Goal: Task Accomplishment & Management: Use online tool/utility

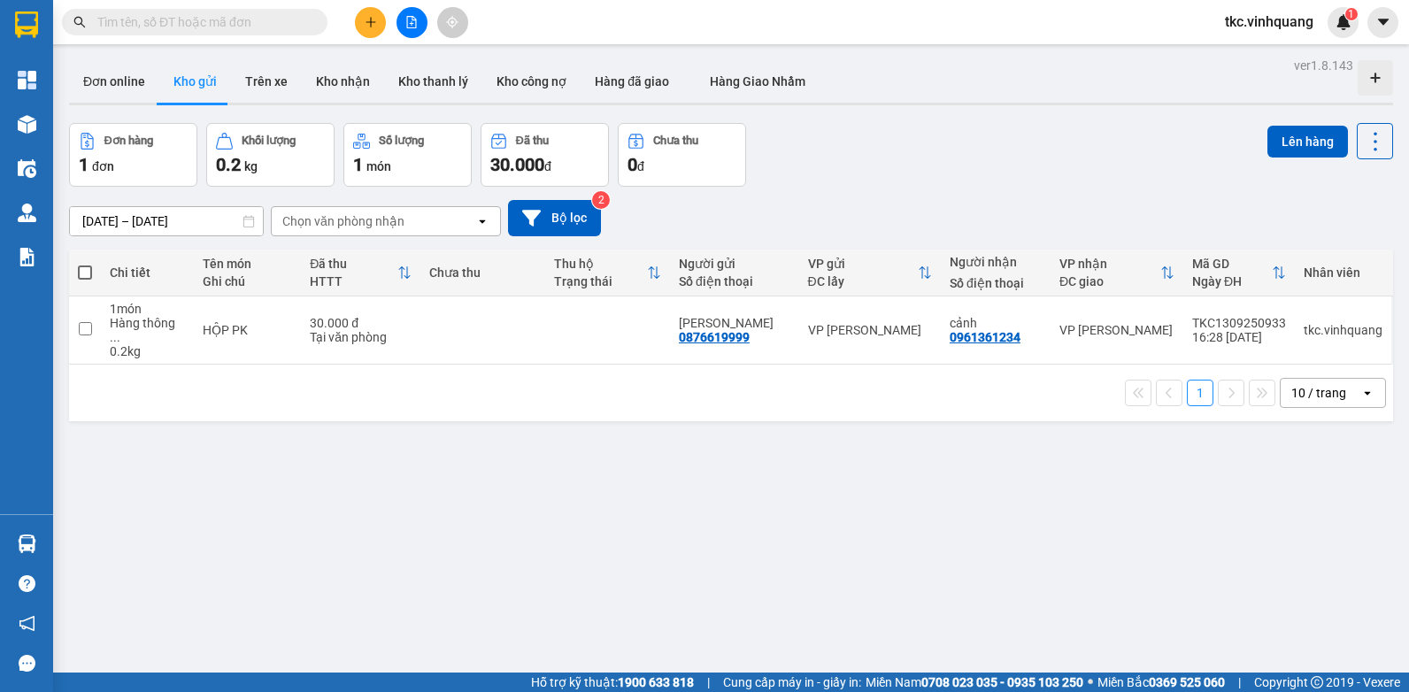
click at [80, 270] on span at bounding box center [85, 273] width 14 height 14
click at [85, 264] on input "checkbox" at bounding box center [85, 264] width 0 height 0
checkbox input "true"
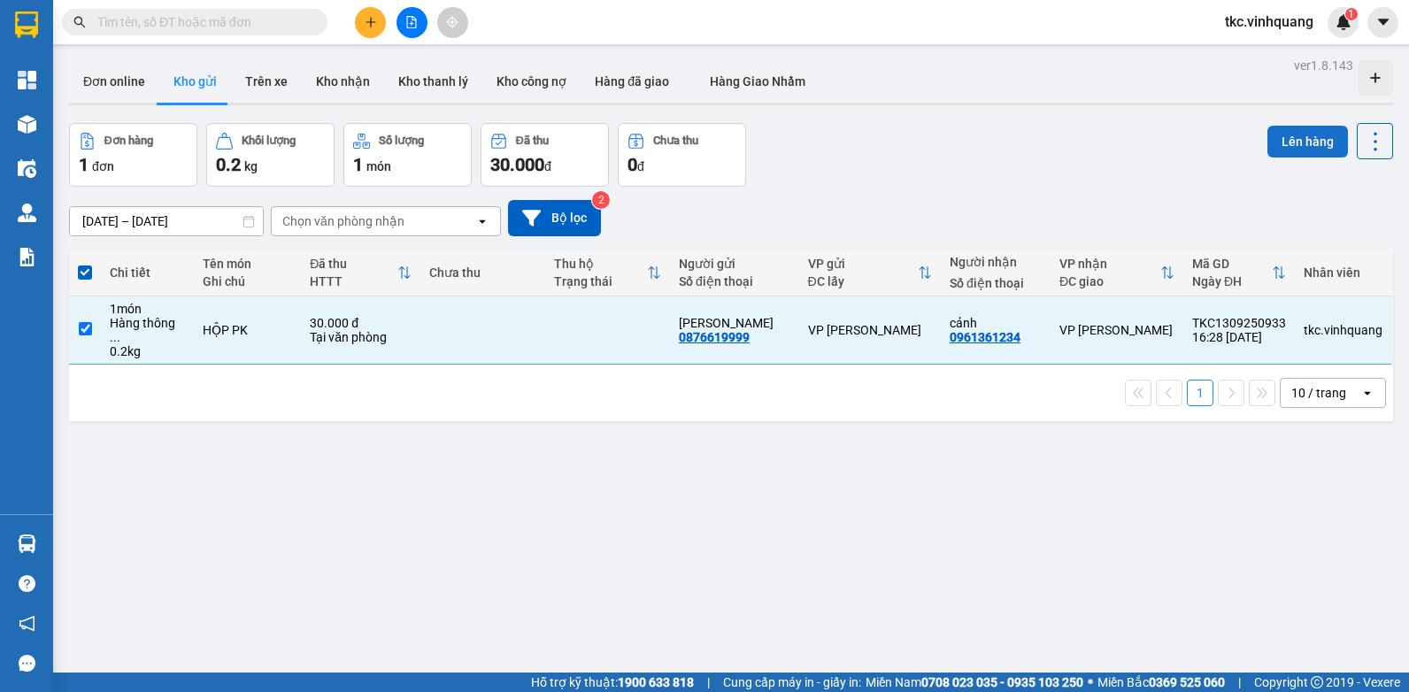
click at [1293, 136] on button "Lên hàng" at bounding box center [1307, 142] width 81 height 32
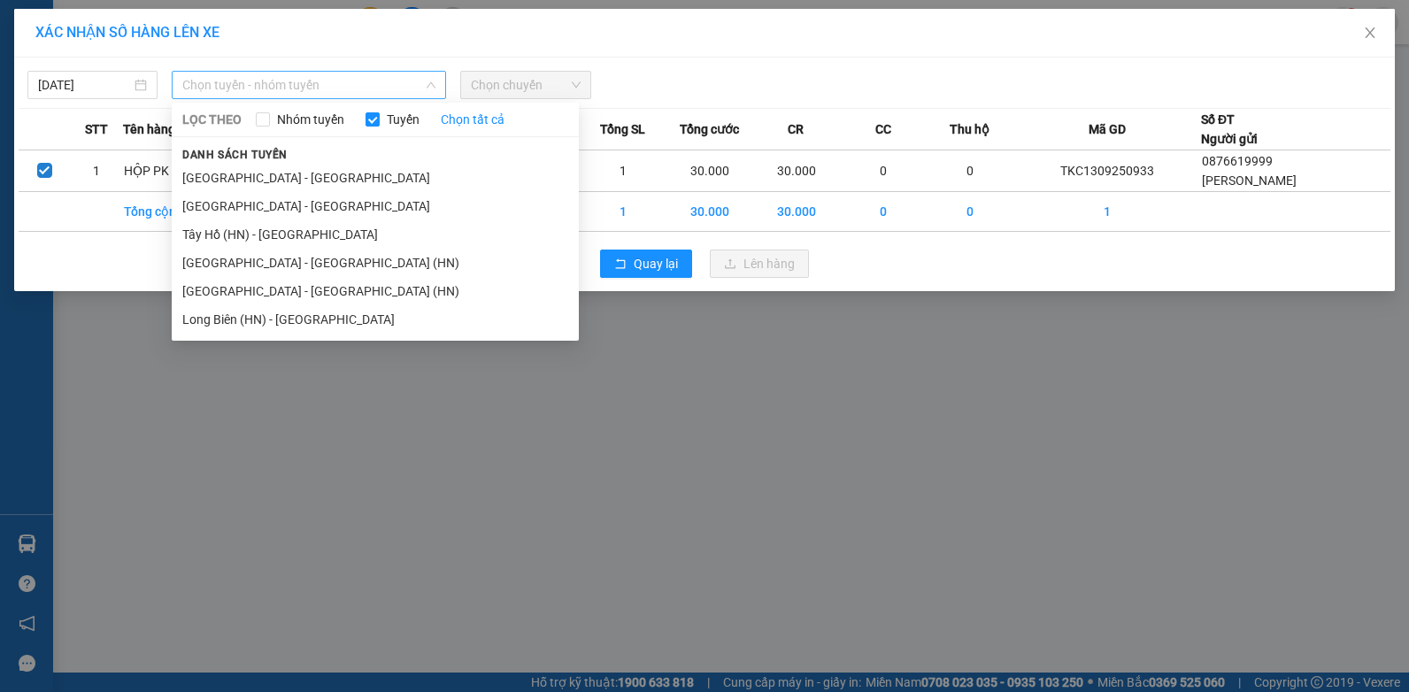
click at [239, 81] on span "Chọn tuyến - nhóm tuyến" at bounding box center [308, 85] width 253 height 27
click at [216, 236] on li "Tây Hồ (HN) - [GEOGRAPHIC_DATA]" at bounding box center [375, 234] width 407 height 28
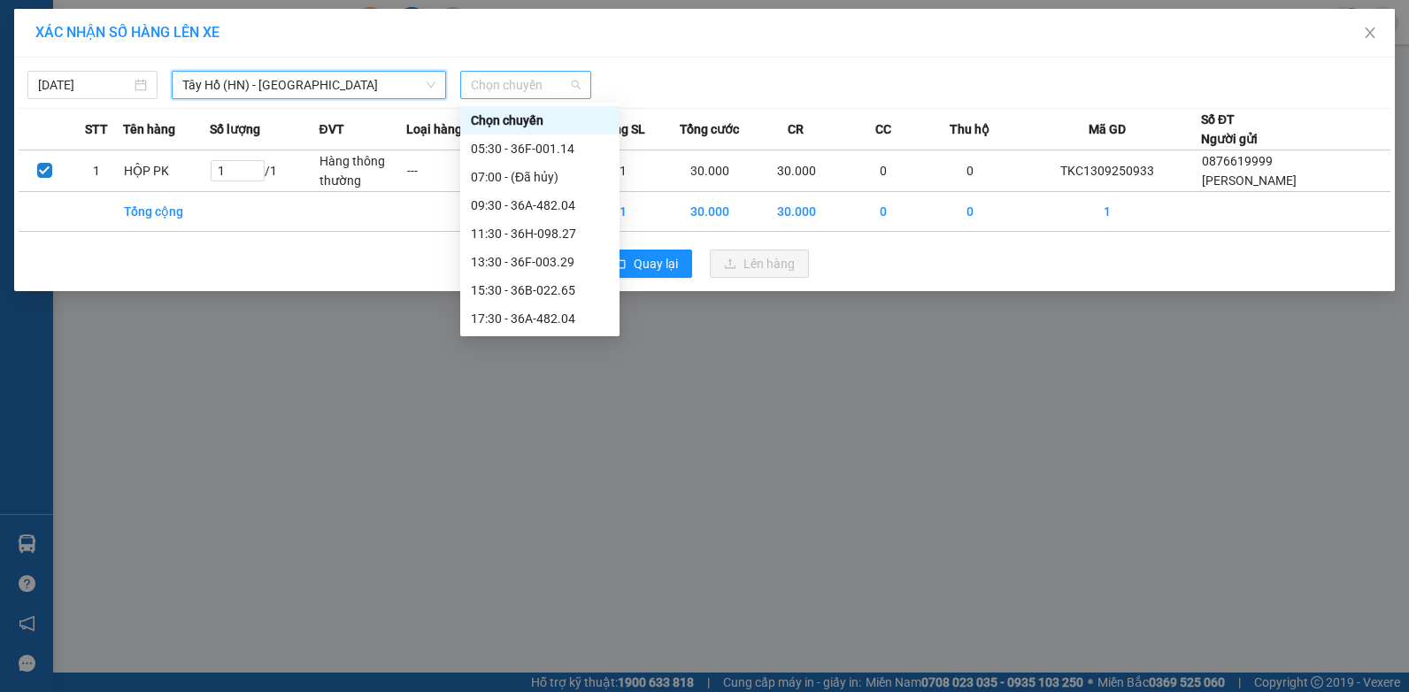
click at [517, 85] on span "Chọn chuyến" at bounding box center [525, 85] width 109 height 27
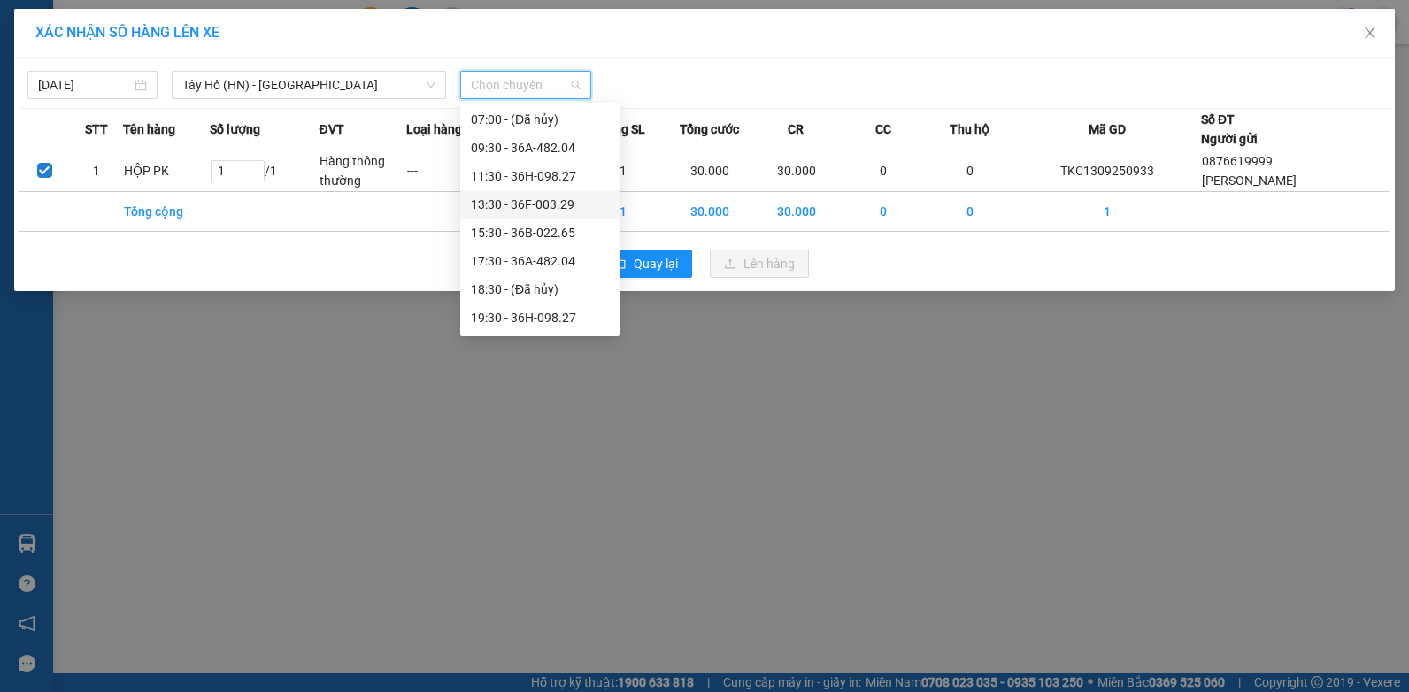
scroll to position [85, 0]
click at [314, 86] on span "Tây Hồ (HN) - [GEOGRAPHIC_DATA]" at bounding box center [308, 85] width 253 height 27
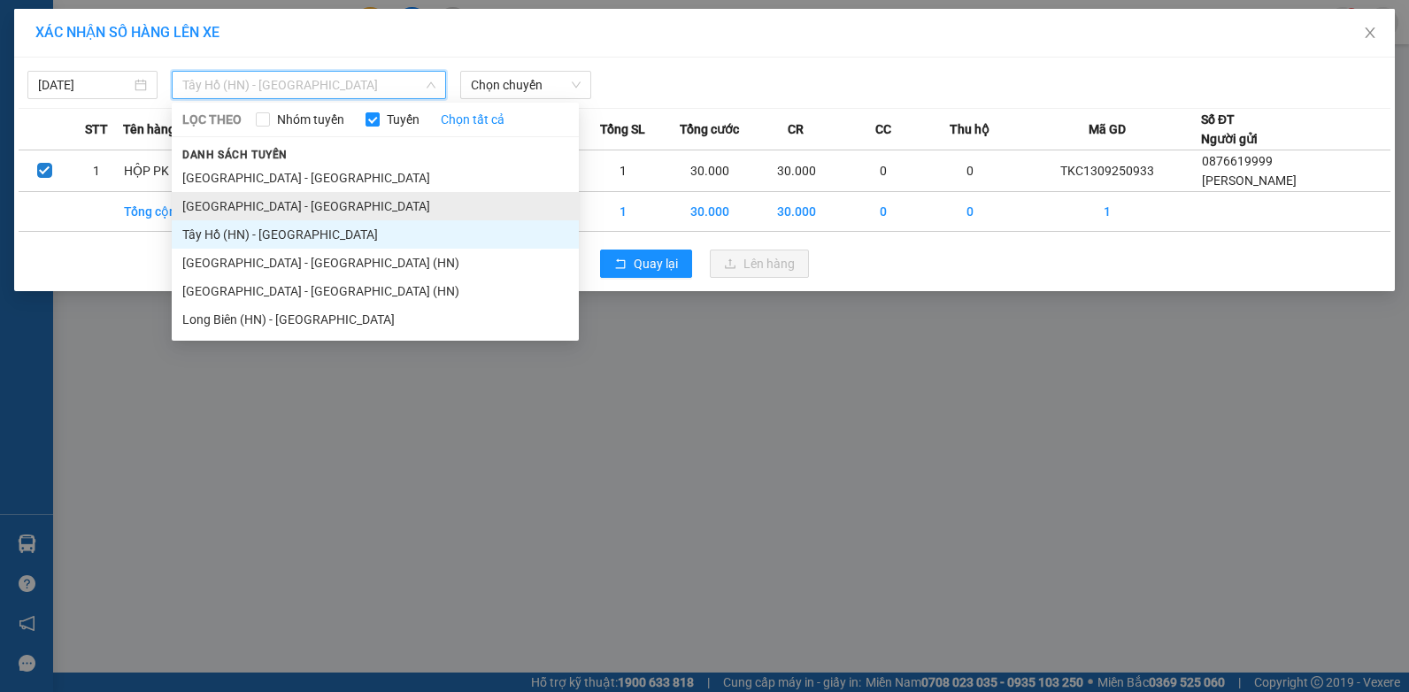
click at [236, 208] on li "[GEOGRAPHIC_DATA] - [GEOGRAPHIC_DATA]" at bounding box center [375, 206] width 407 height 28
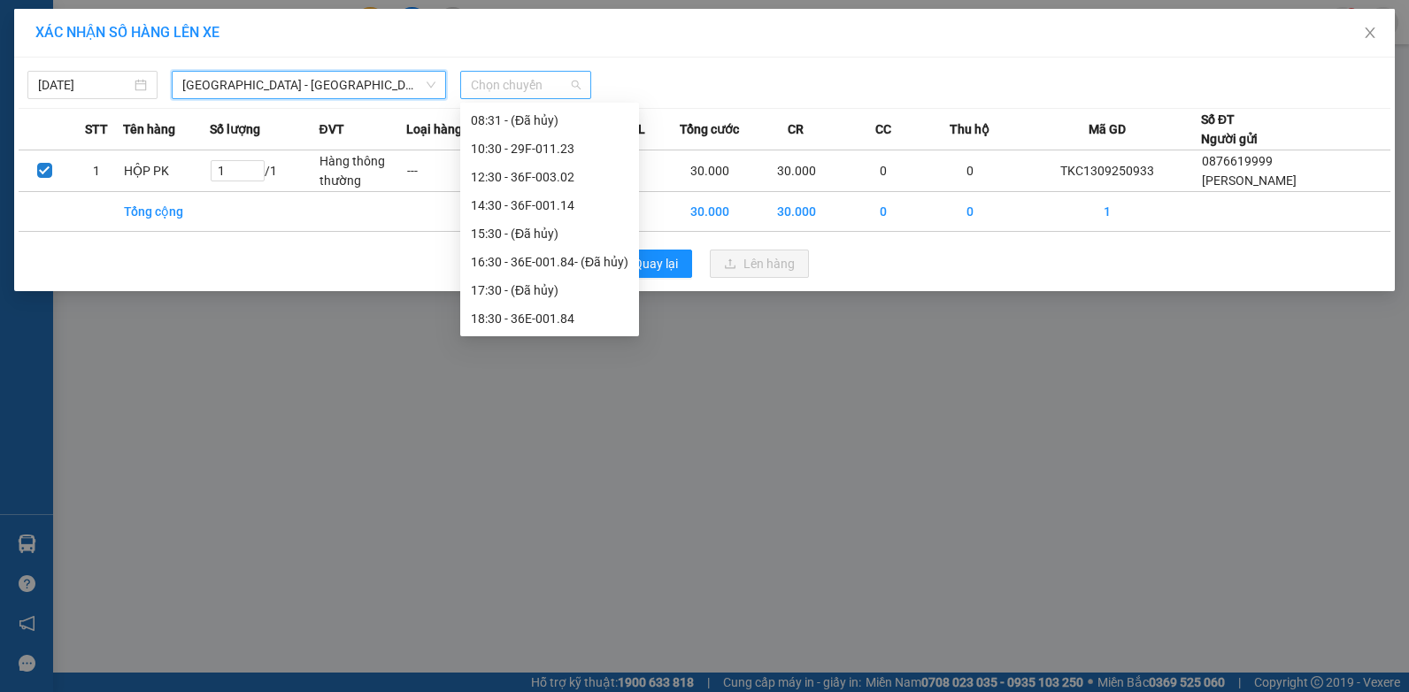
click at [554, 89] on span "Chọn chuyến" at bounding box center [525, 85] width 109 height 27
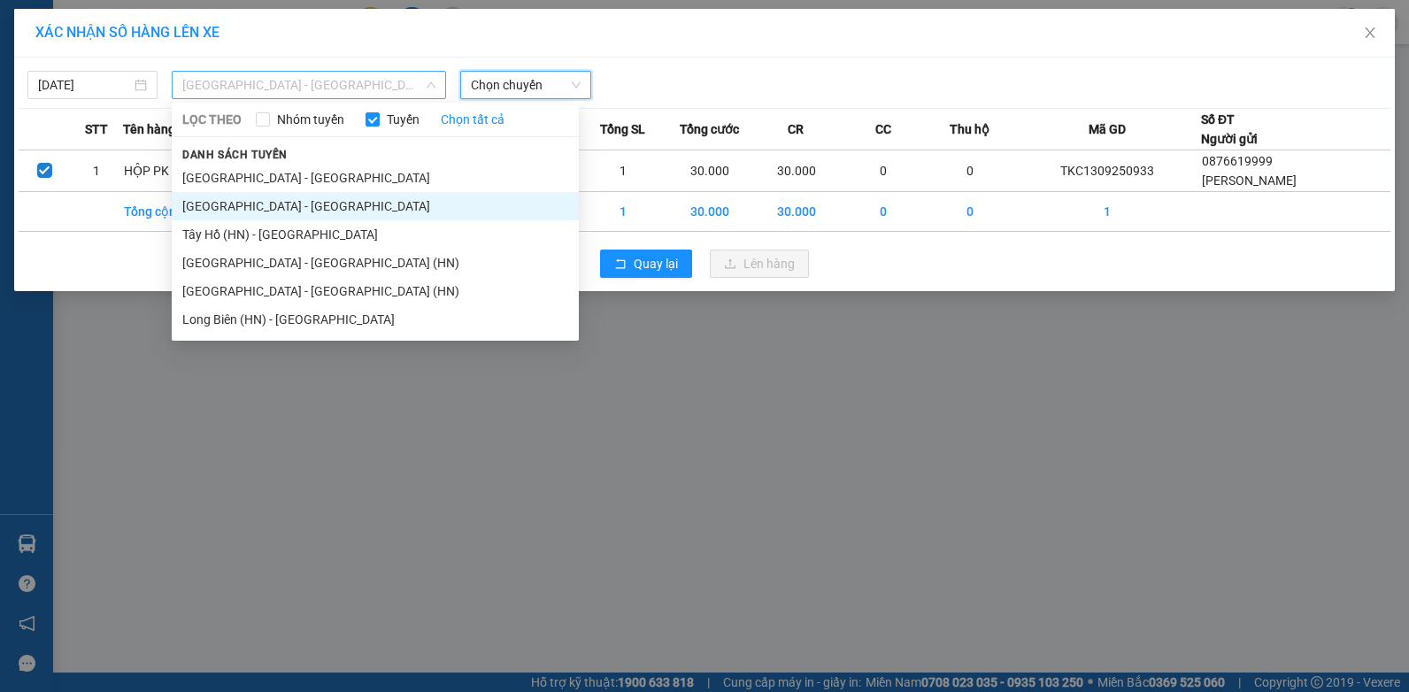
click at [327, 86] on span "[GEOGRAPHIC_DATA] - [GEOGRAPHIC_DATA]" at bounding box center [308, 85] width 253 height 27
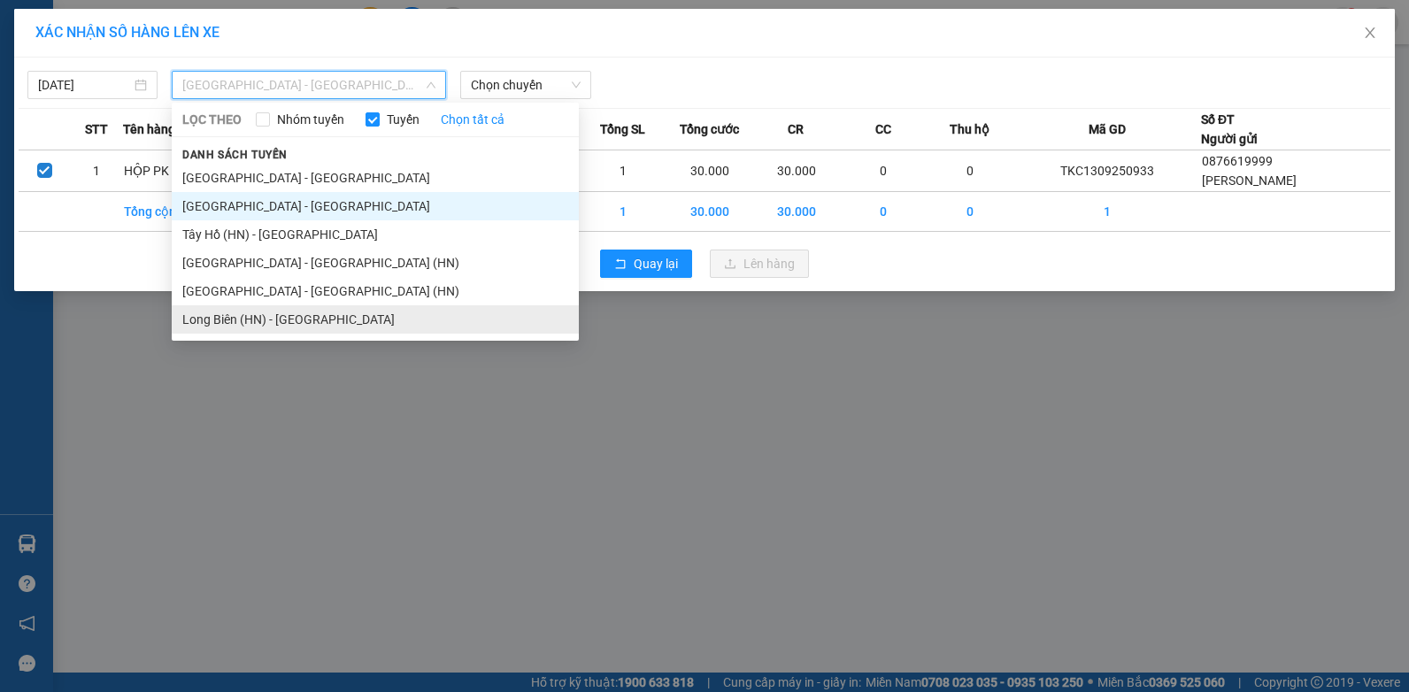
click at [245, 320] on li "Long Biên (HN) - [GEOGRAPHIC_DATA]" at bounding box center [375, 319] width 407 height 28
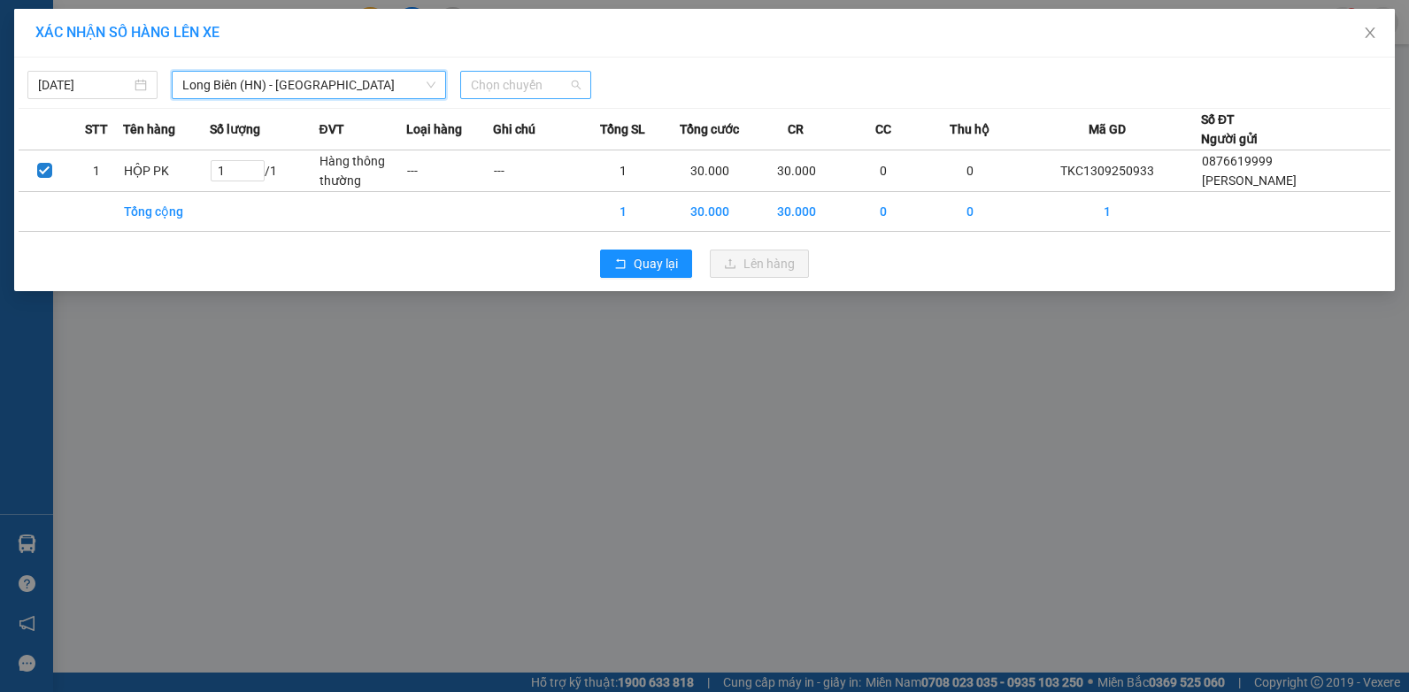
scroll to position [0, 0]
click at [549, 85] on span "Chọn chuyến" at bounding box center [525, 85] width 109 height 27
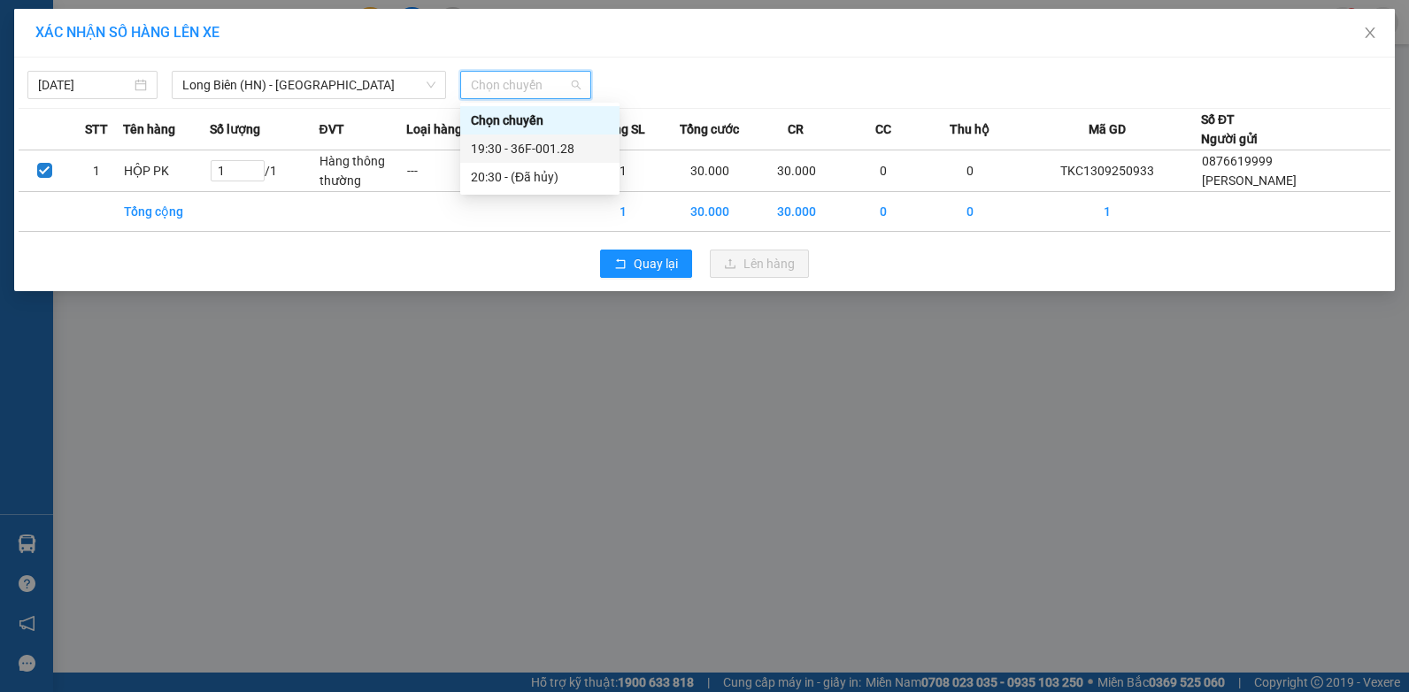
click at [512, 149] on div "19:30 - 36F-001.28" at bounding box center [540, 148] width 138 height 19
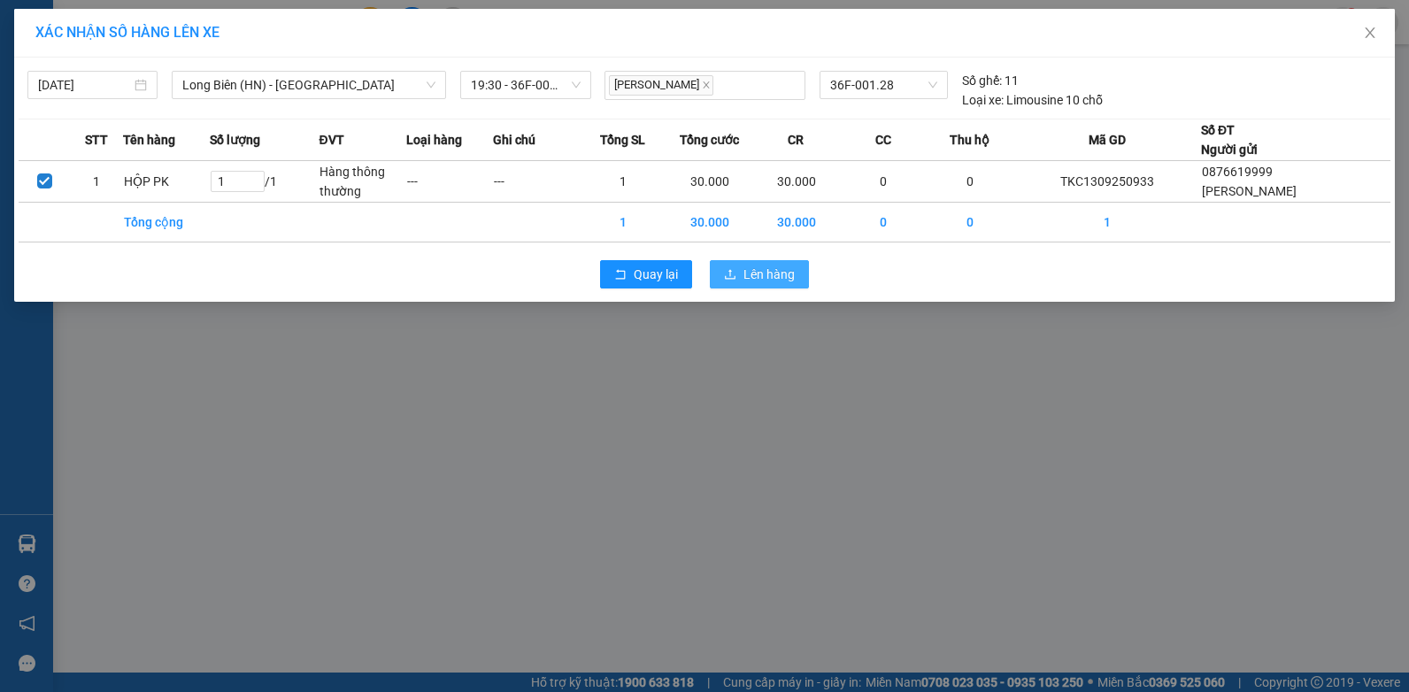
click at [770, 270] on span "Lên hàng" at bounding box center [768, 274] width 51 height 19
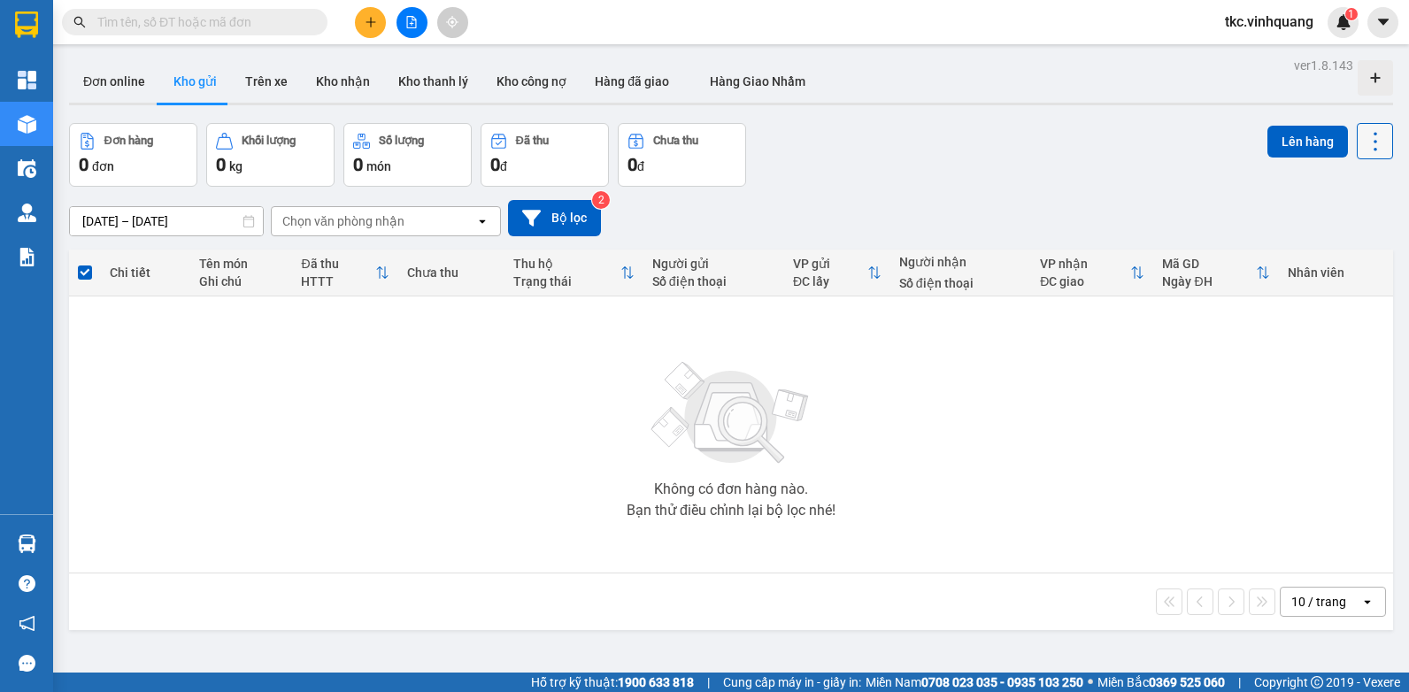
click at [1363, 135] on icon at bounding box center [1375, 141] width 25 height 25
drag, startPoint x: 1335, startPoint y: 250, endPoint x: 1216, endPoint y: 237, distance: 119.2
click at [1335, 250] on span "Làm mới" at bounding box center [1337, 253] width 49 height 18
click at [1340, 19] on img at bounding box center [1344, 22] width 16 height 16
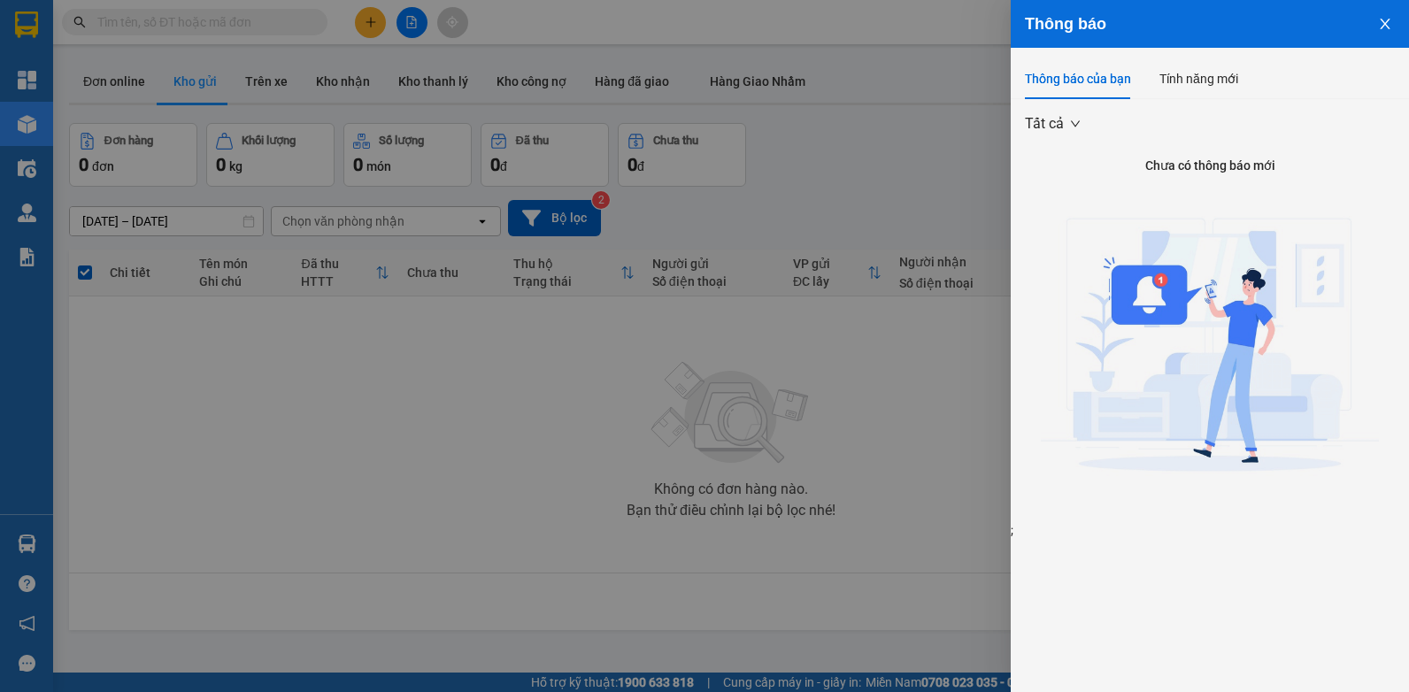
click at [971, 176] on div at bounding box center [704, 346] width 1409 height 692
